Goal: Information Seeking & Learning: Learn about a topic

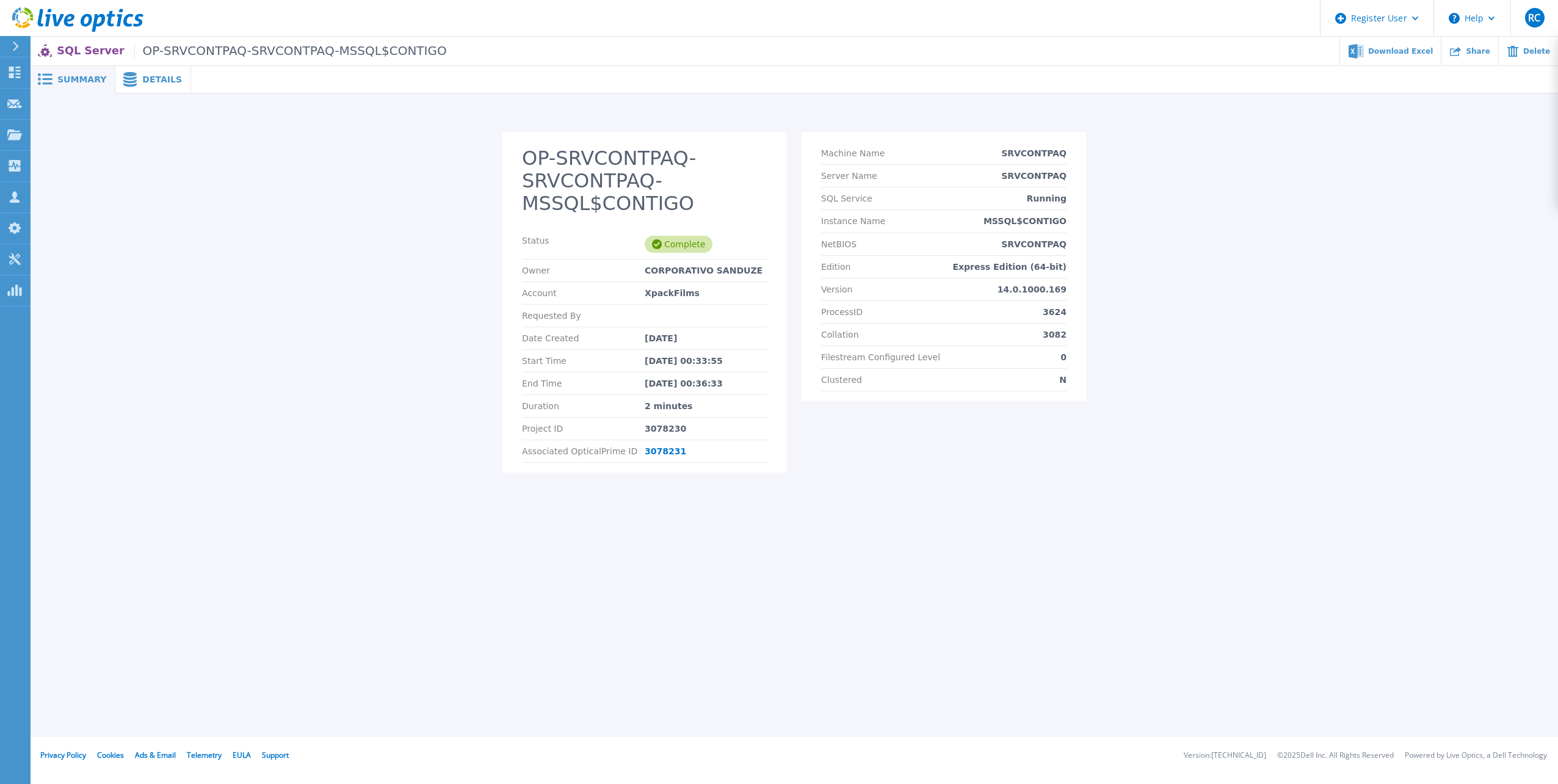
click at [155, 75] on span "Details" at bounding box center [162, 79] width 39 height 9
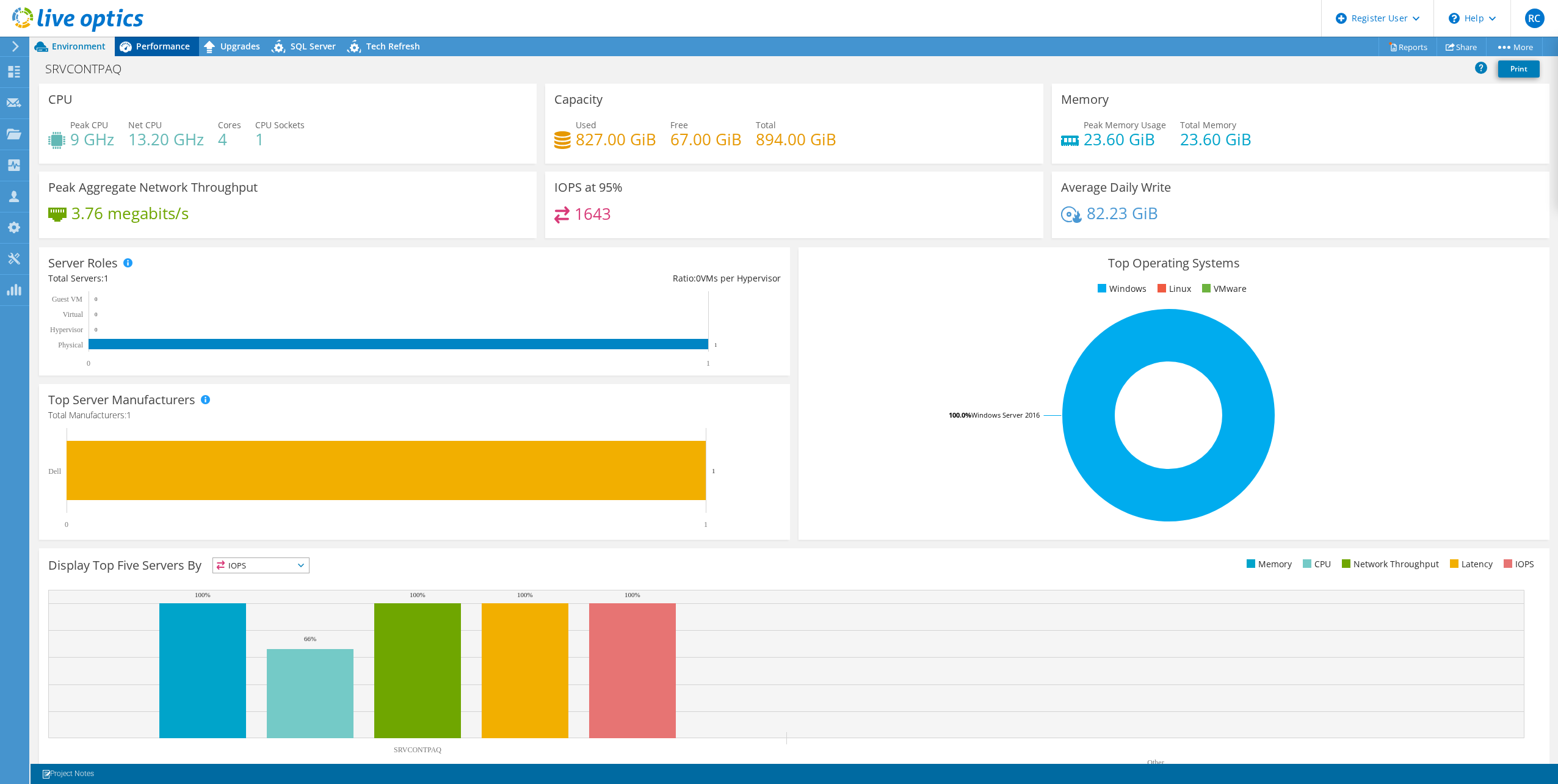
click at [154, 49] on span "Performance" at bounding box center [163, 46] width 54 height 12
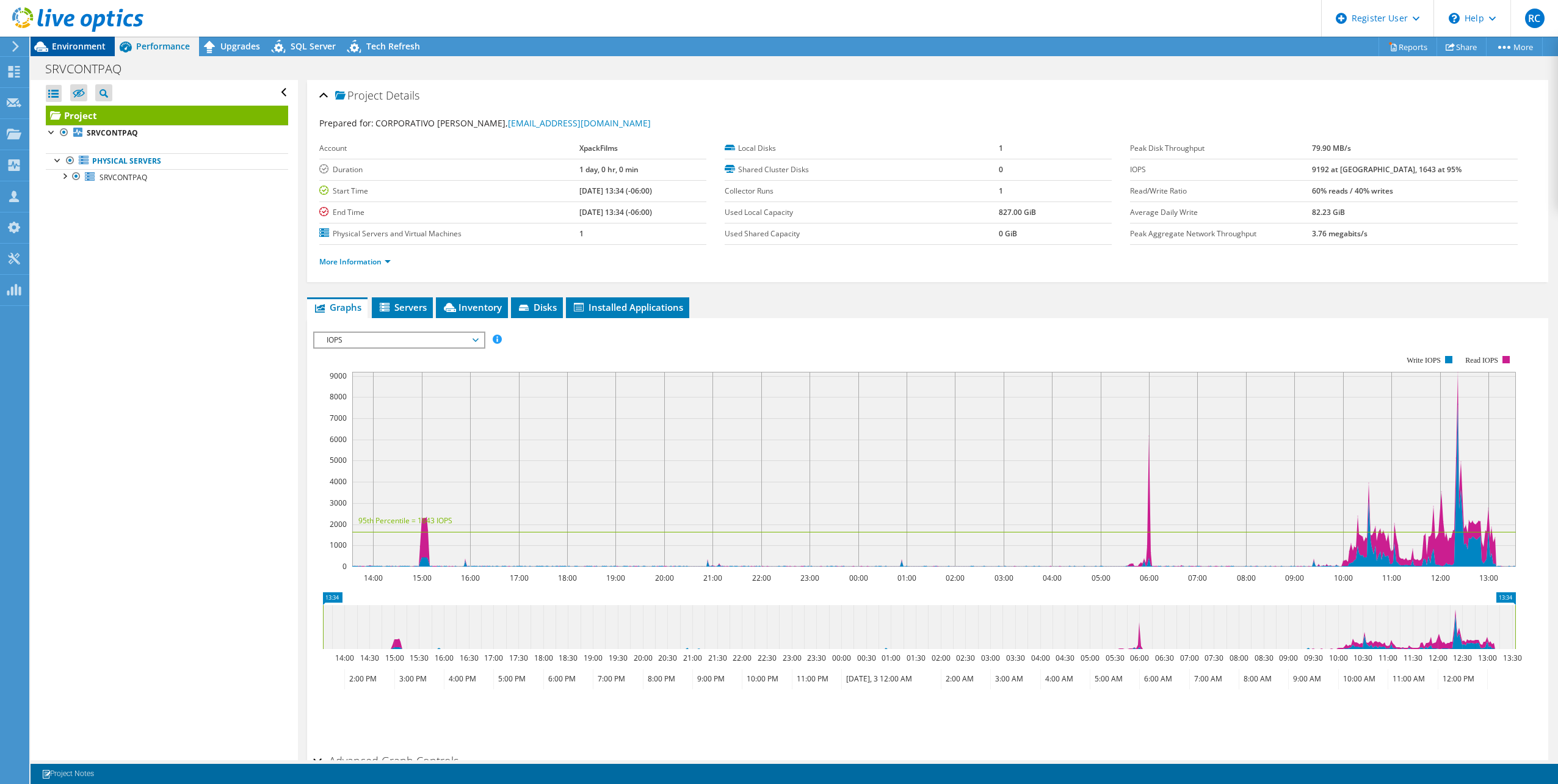
click at [88, 50] on span "Environment" at bounding box center [79, 46] width 54 height 12
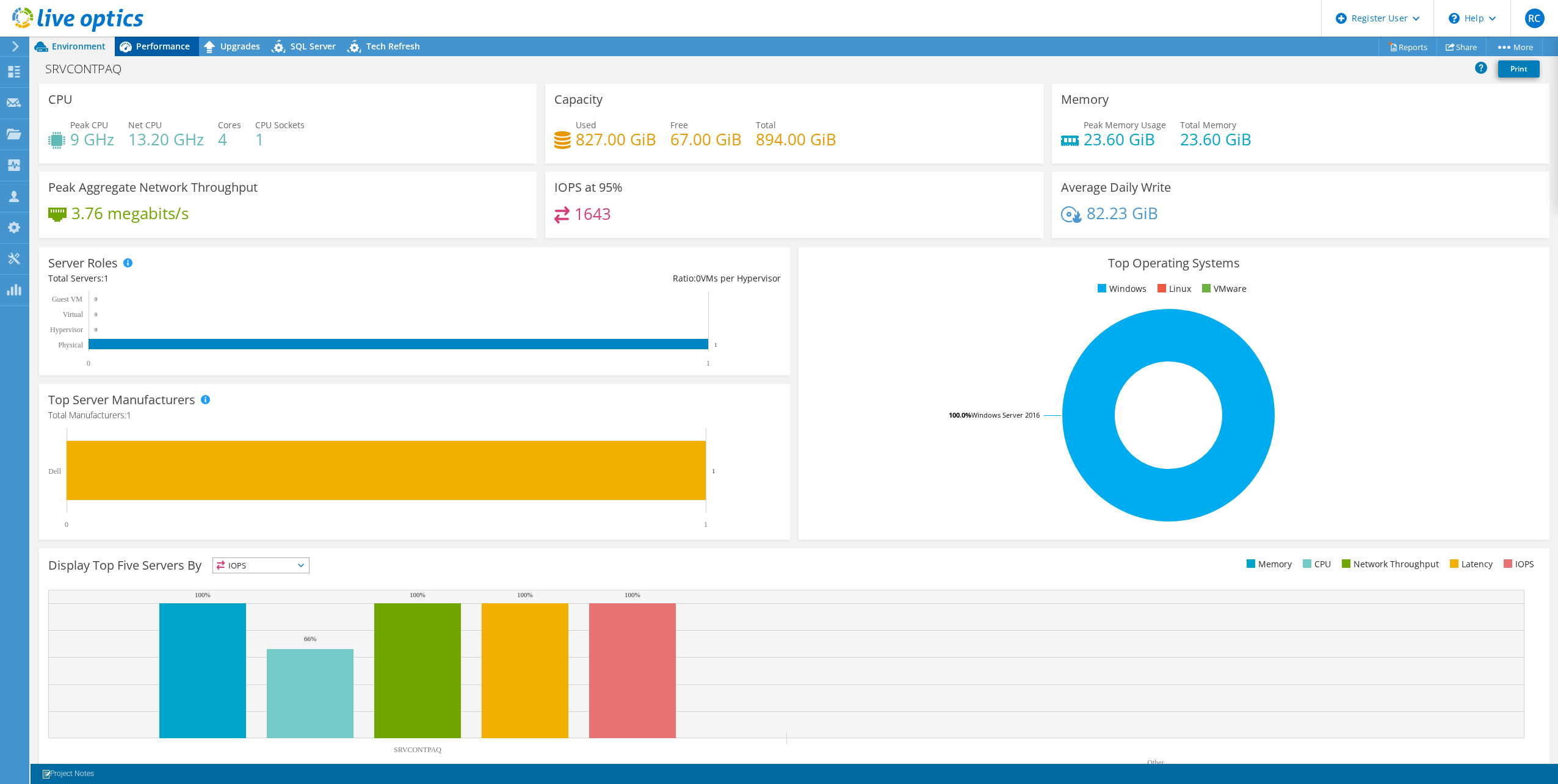
click at [161, 44] on span "Performance" at bounding box center [163, 46] width 54 height 12
